Goal: Information Seeking & Learning: Find specific fact

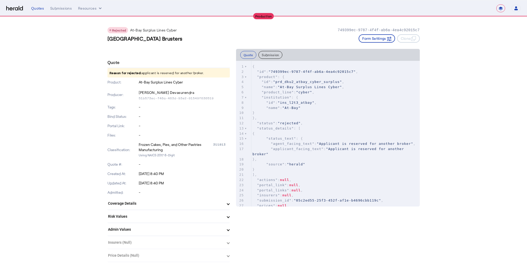
select select "**********"
